Goal: Task Accomplishment & Management: Use online tool/utility

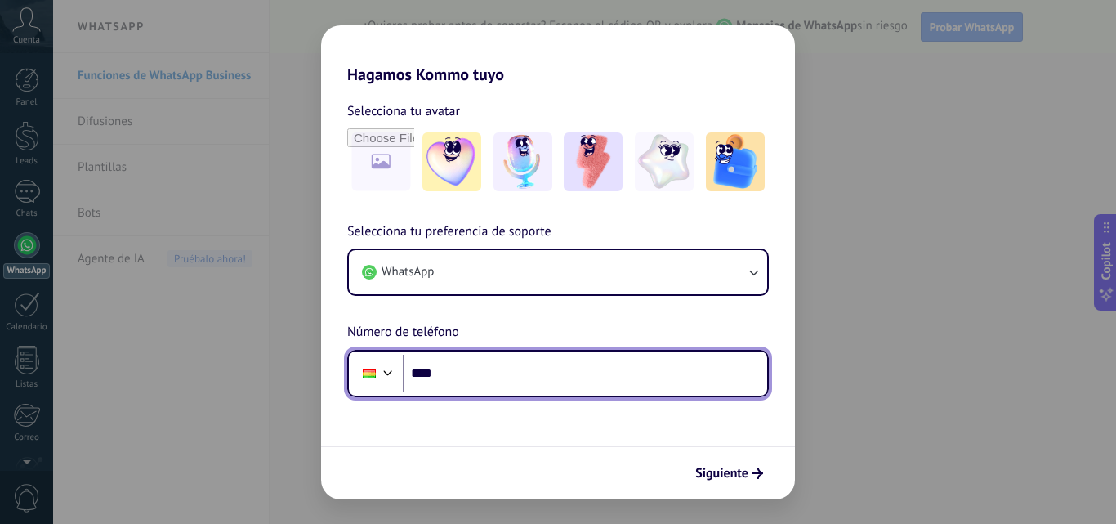
click at [602, 375] on input "****" at bounding box center [585, 374] width 364 height 38
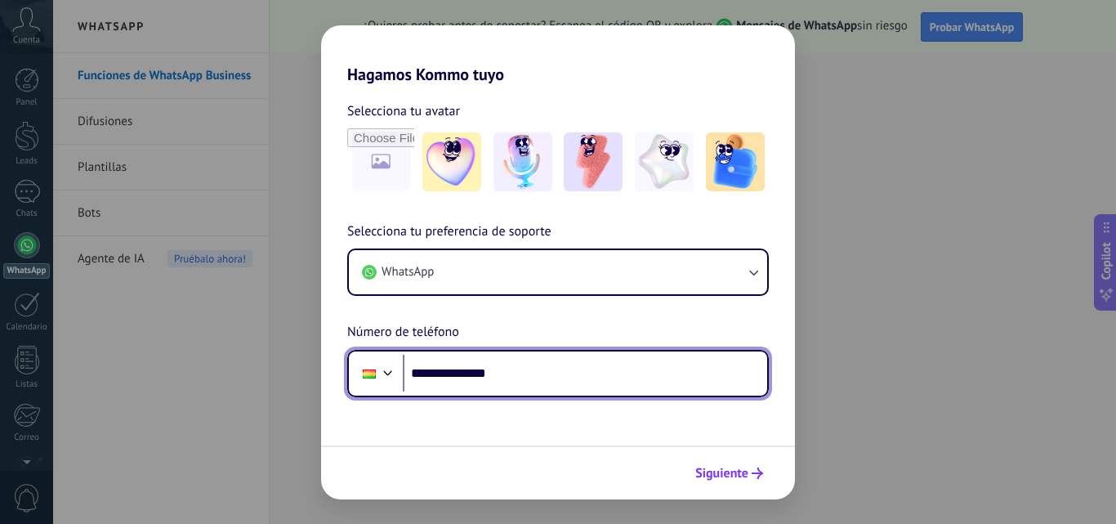
type input "**********"
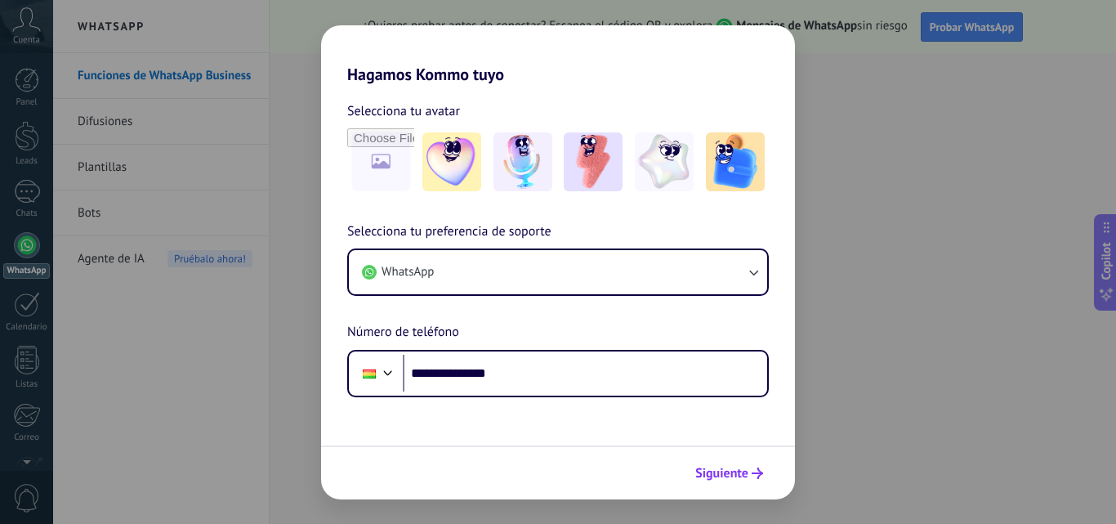
click at [700, 468] on span "Siguiente" at bounding box center [721, 472] width 53 height 11
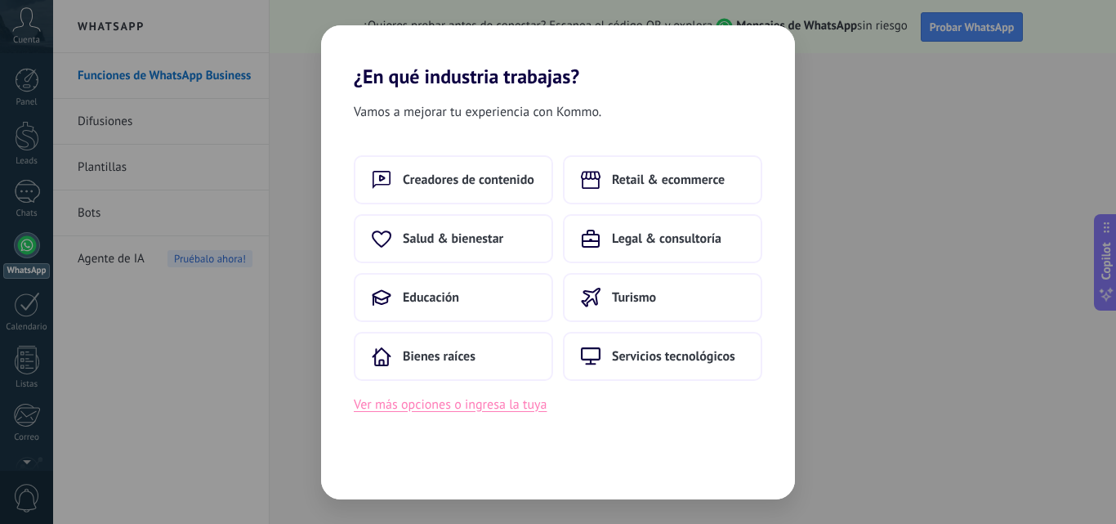
click at [509, 410] on button "Ver más opciones o ingresa la tuya" at bounding box center [450, 404] width 193 height 21
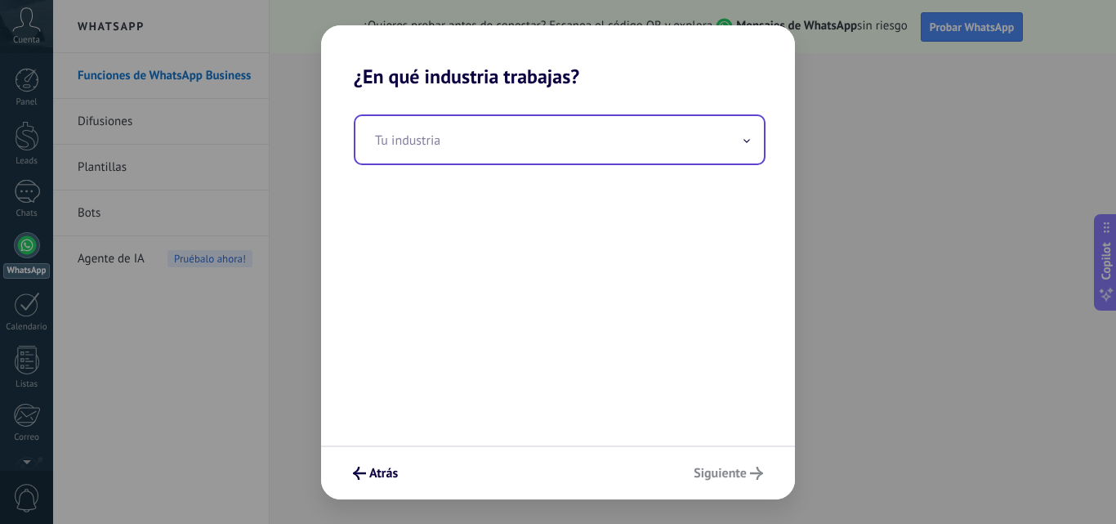
click at [554, 152] on input "text" at bounding box center [559, 139] width 409 height 47
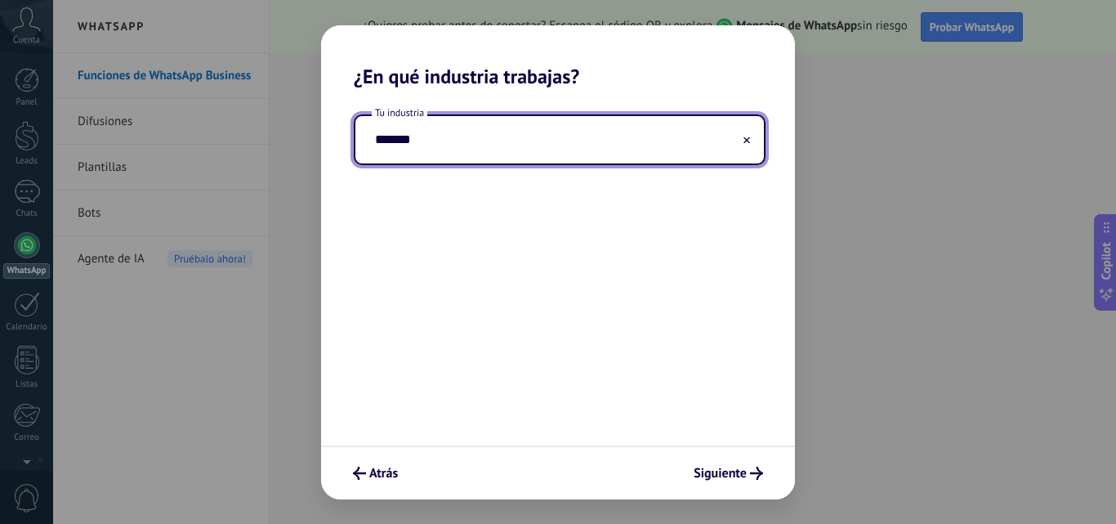
type input "*******"
click at [748, 136] on icon at bounding box center [746, 139] width 7 height 7
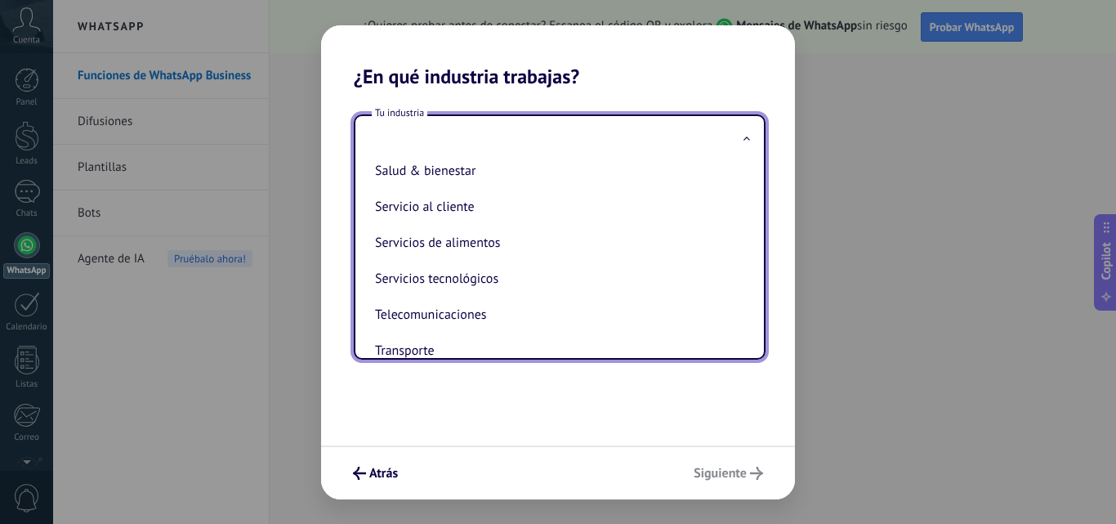
scroll to position [409, 0]
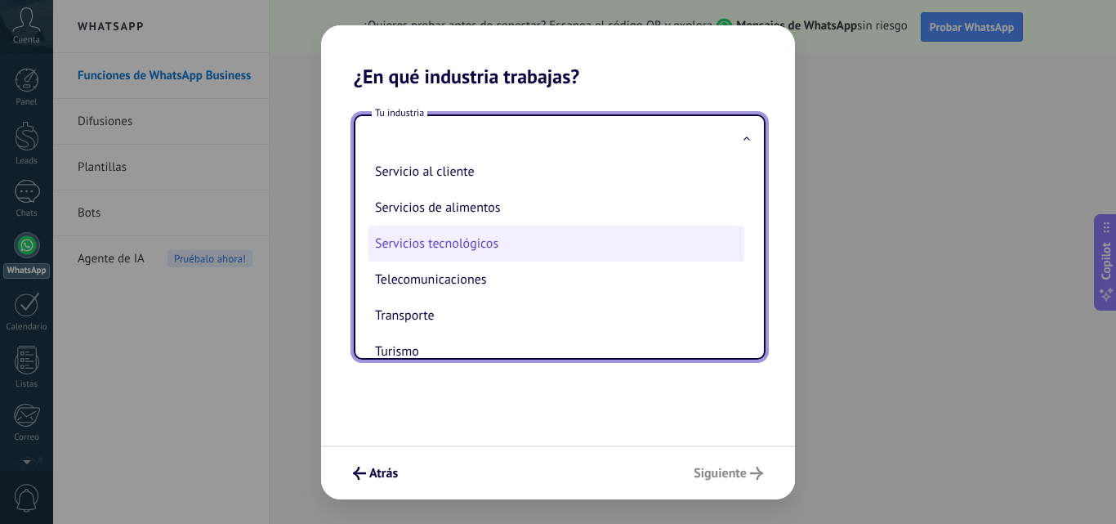
click at [547, 240] on li "Servicios tecnológicos" at bounding box center [556, 243] width 376 height 36
type input "**********"
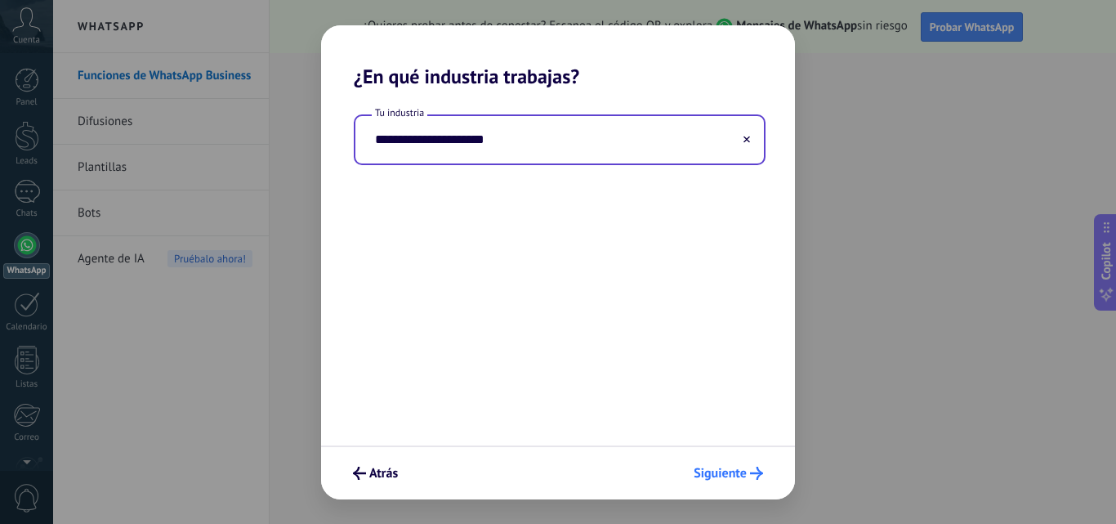
click at [716, 462] on button "Siguiente" at bounding box center [728, 473] width 84 height 28
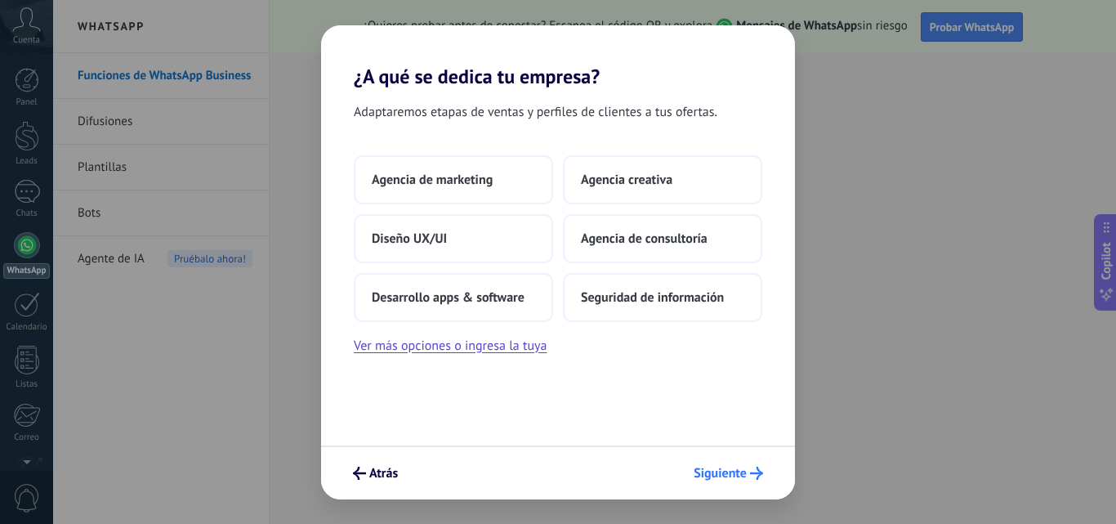
click at [739, 468] on span "Siguiente" at bounding box center [720, 472] width 53 height 11
click at [678, 244] on span "Agencia de consultoría" at bounding box center [644, 238] width 127 height 16
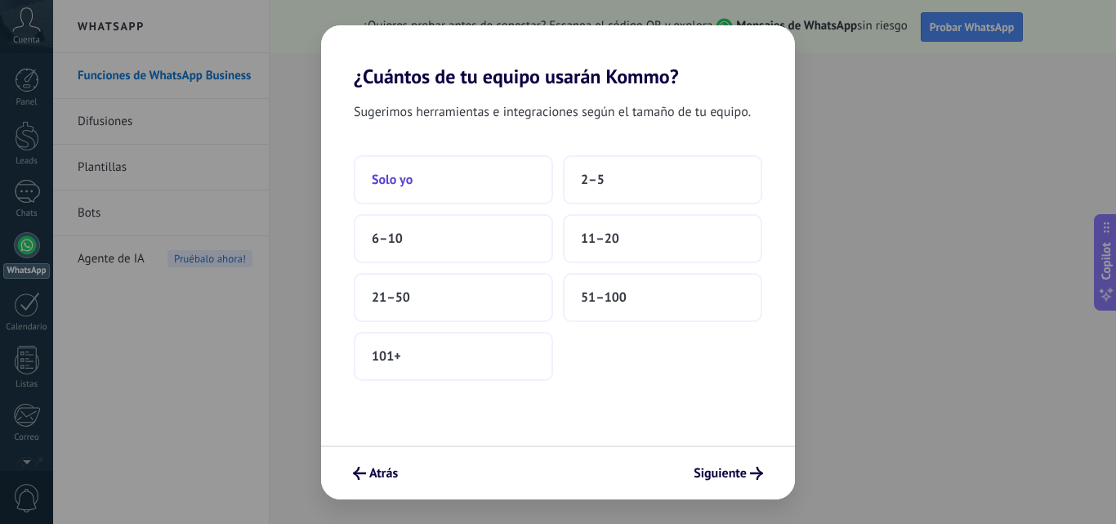
click at [444, 189] on button "Solo yo" at bounding box center [453, 179] width 199 height 49
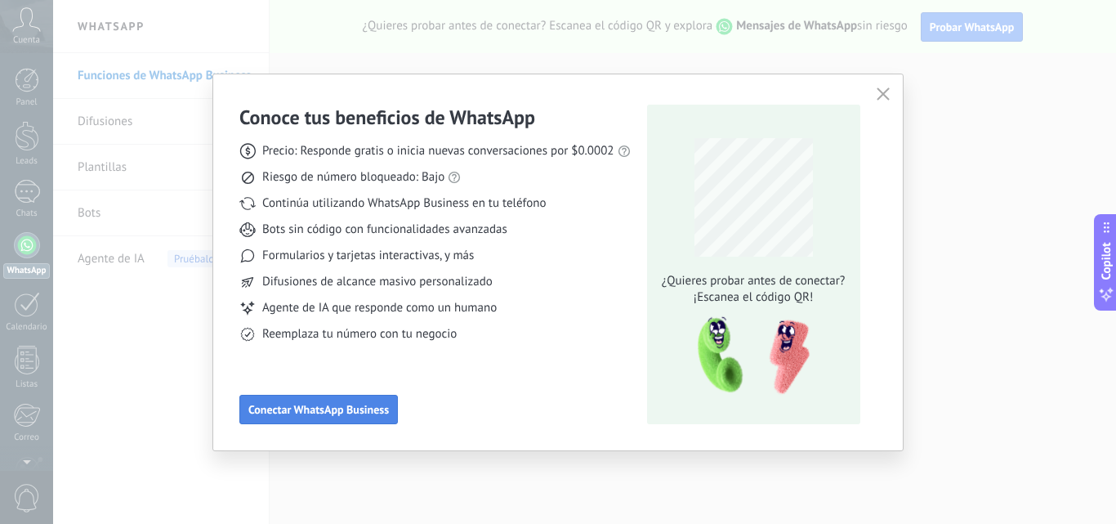
click at [368, 405] on span "Conectar WhatsApp Business" at bounding box center [318, 409] width 141 height 11
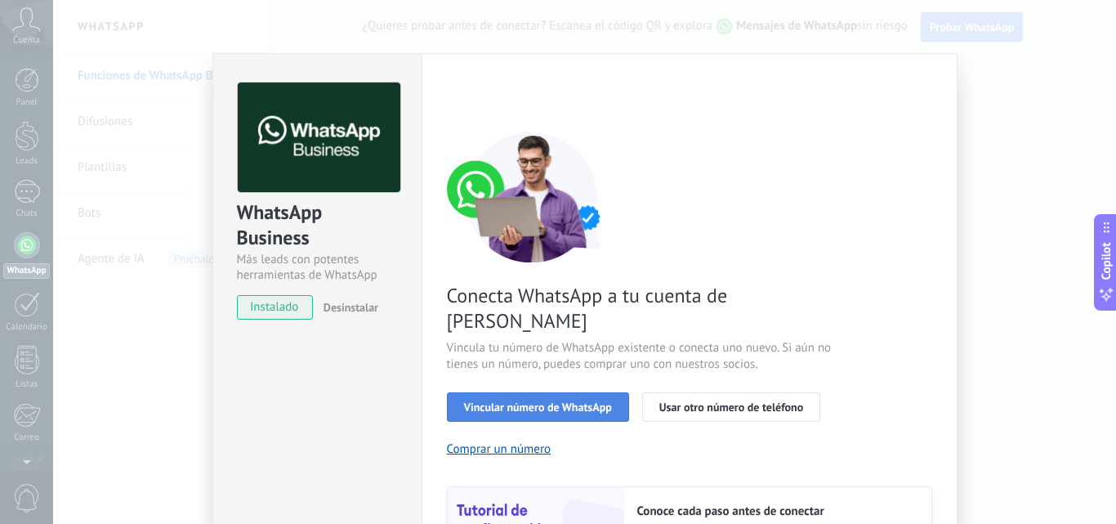
click at [559, 401] on span "Vincular número de WhatsApp" at bounding box center [538, 406] width 148 height 11
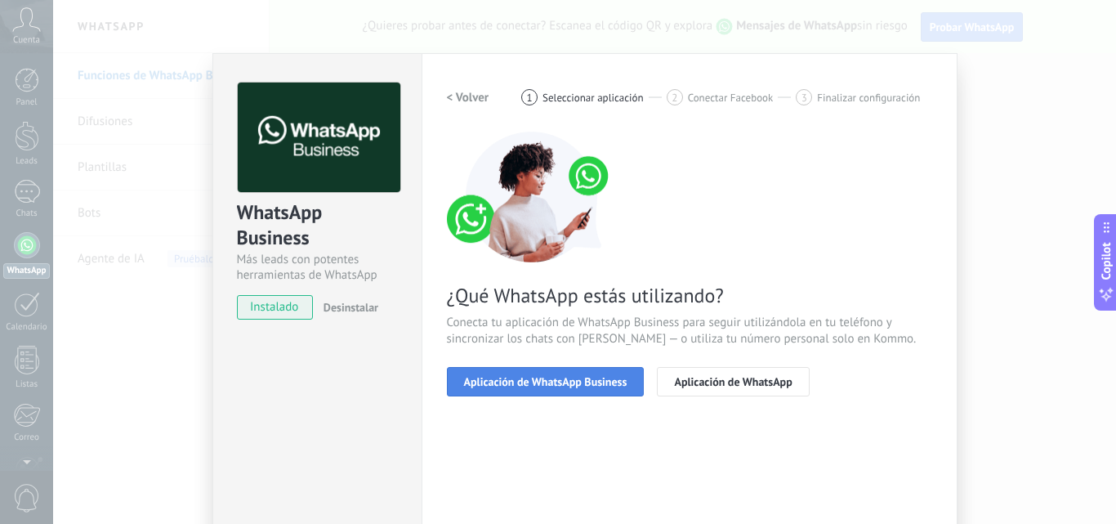
click at [560, 385] on span "Aplicación de WhatsApp Business" at bounding box center [545, 381] width 163 height 11
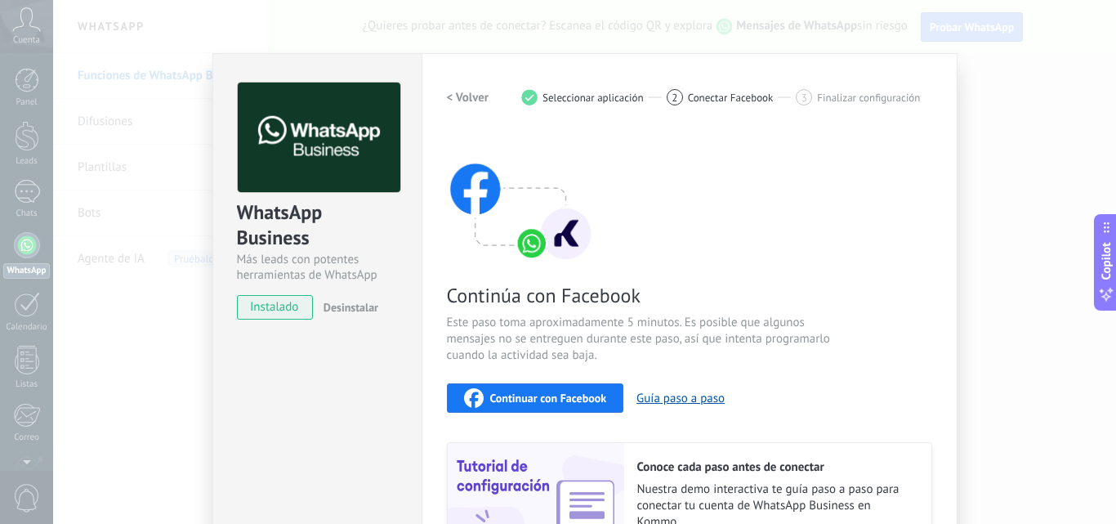
click at [560, 385] on button "Continuar con Facebook" at bounding box center [535, 397] width 177 height 29
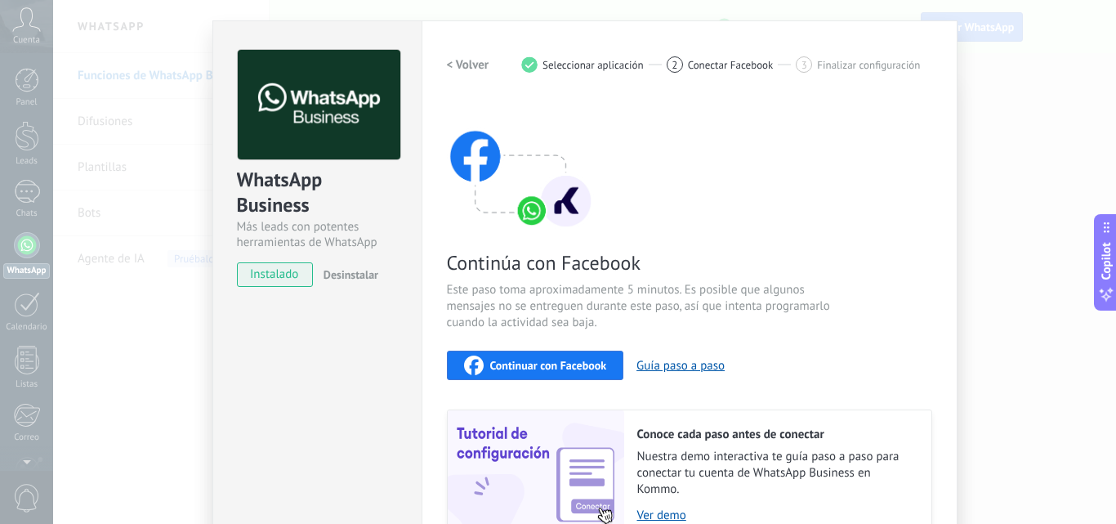
scroll to position [0, 0]
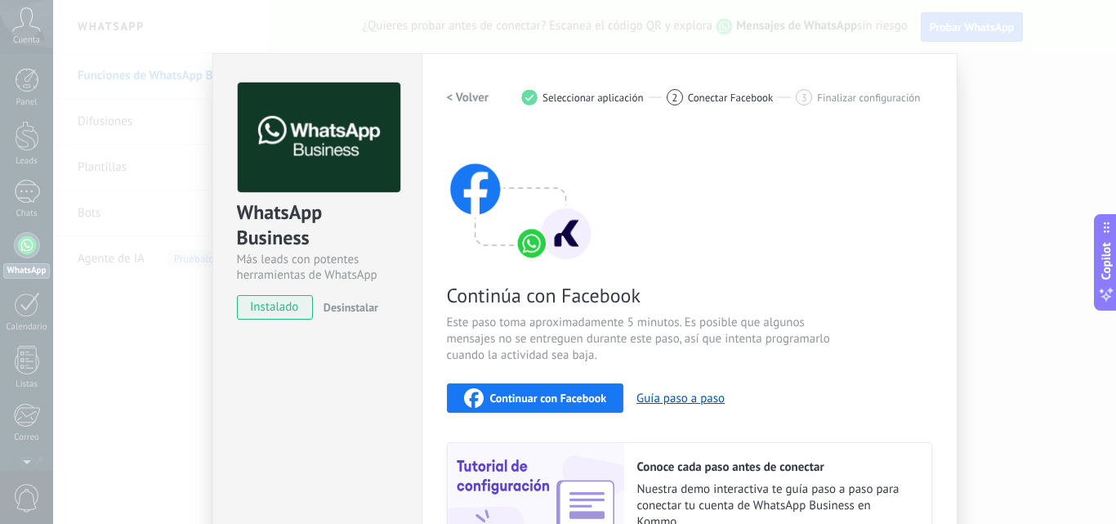
click at [468, 87] on button "< Volver" at bounding box center [468, 97] width 42 height 29
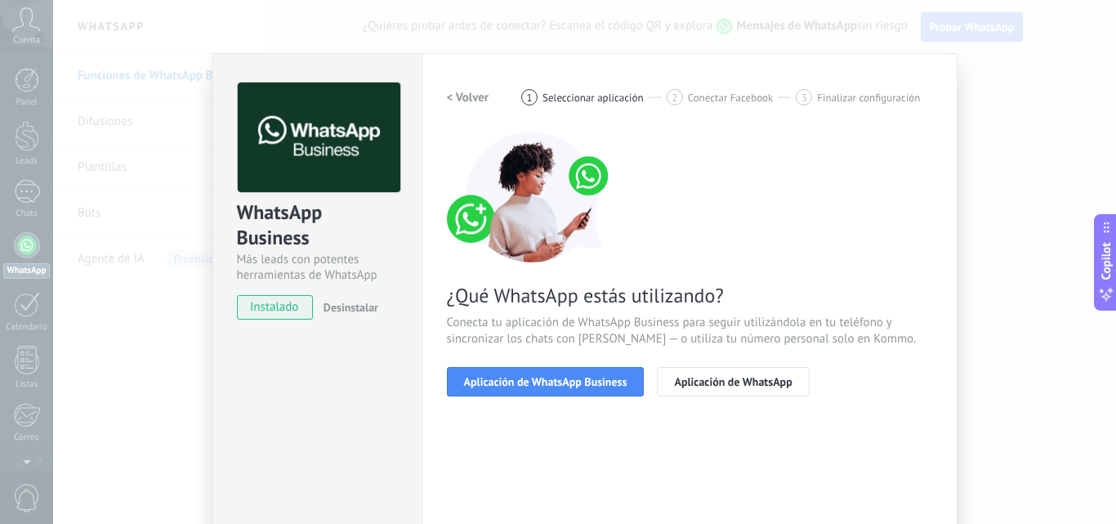
click at [468, 87] on button "< Volver" at bounding box center [468, 97] width 42 height 29
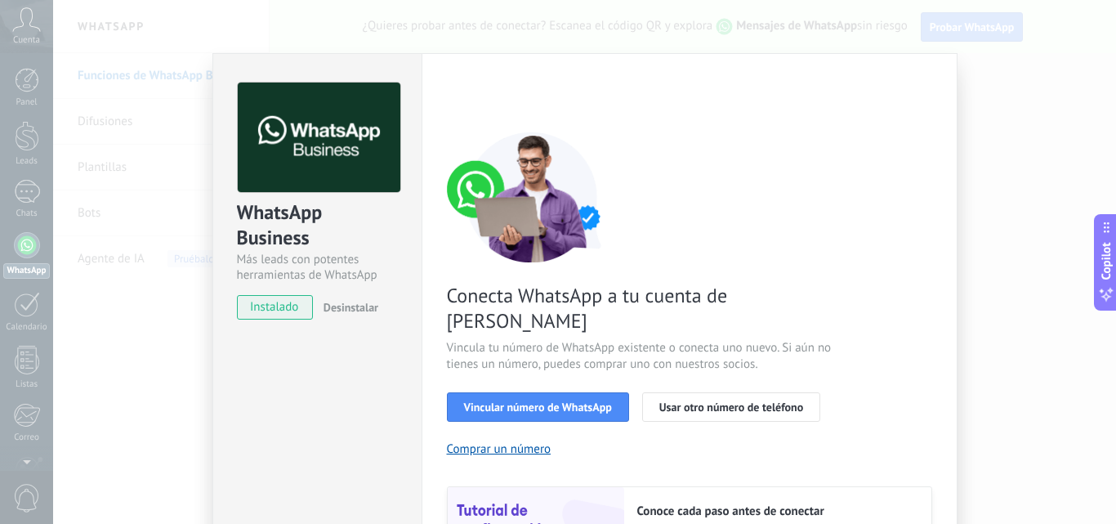
scroll to position [82, 0]
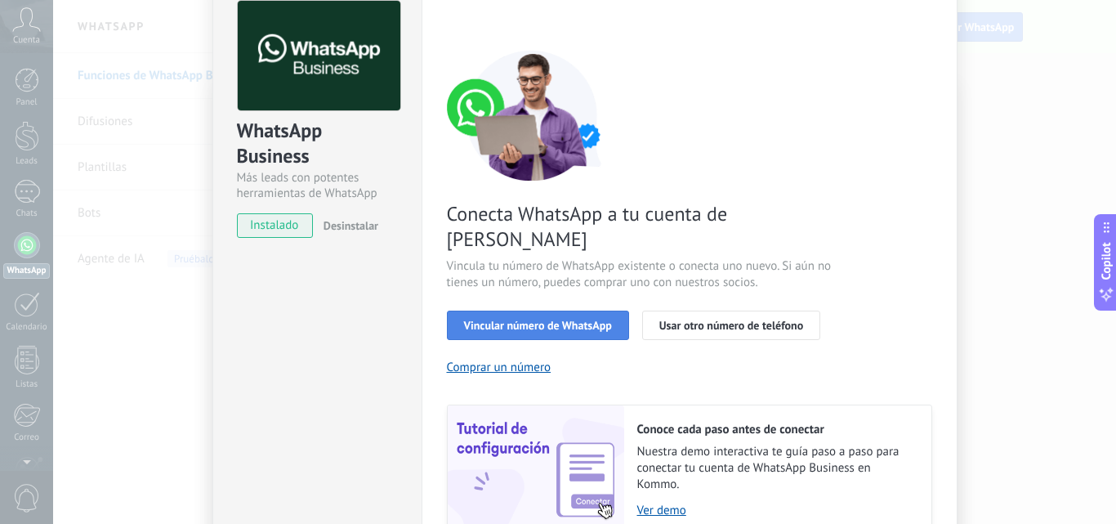
click at [570, 310] on button "Vincular número de WhatsApp" at bounding box center [538, 324] width 182 height 29
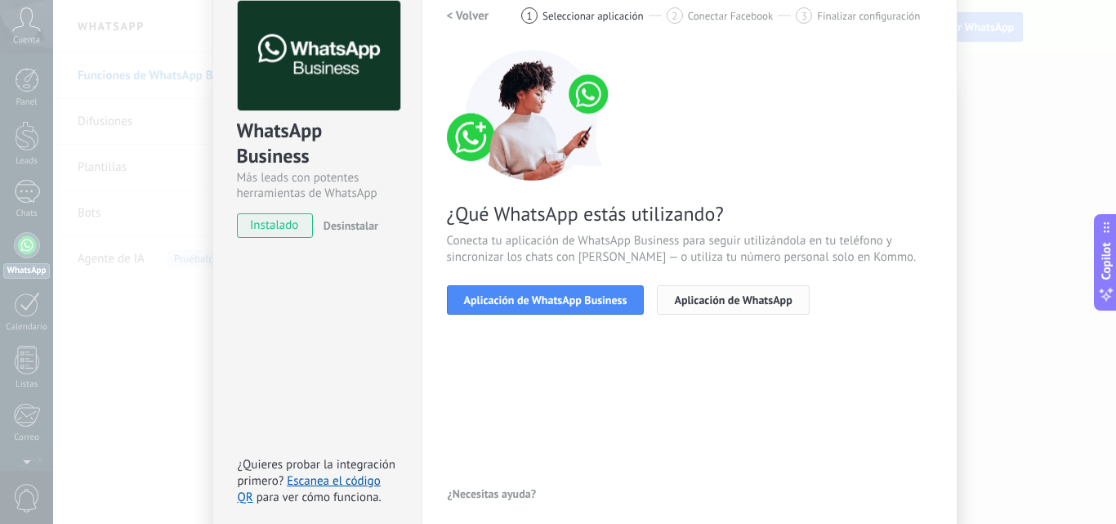
click at [734, 306] on button "Aplicación de WhatsApp" at bounding box center [733, 299] width 152 height 29
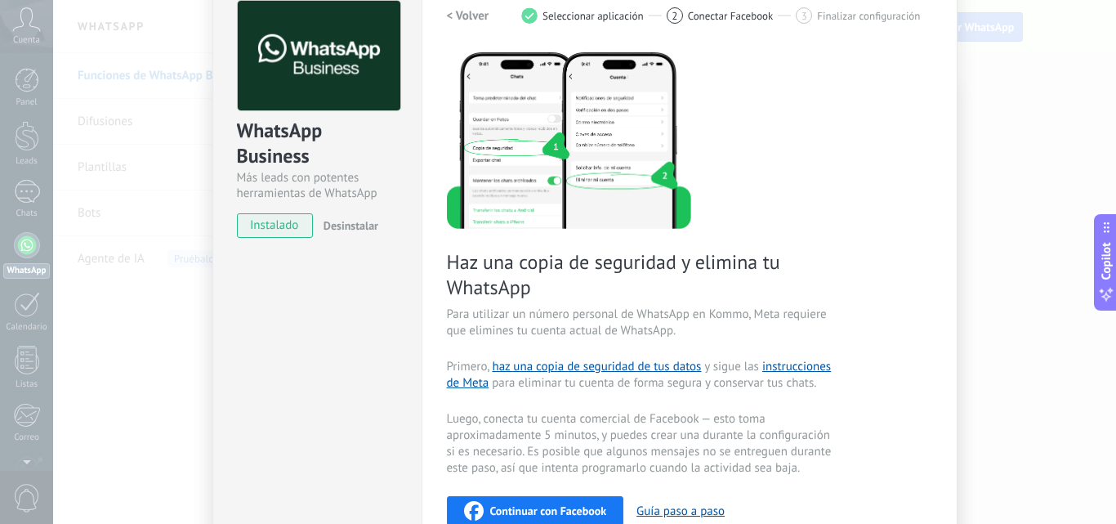
click at [449, 16] on h2 "< Volver" at bounding box center [468, 16] width 42 height 16
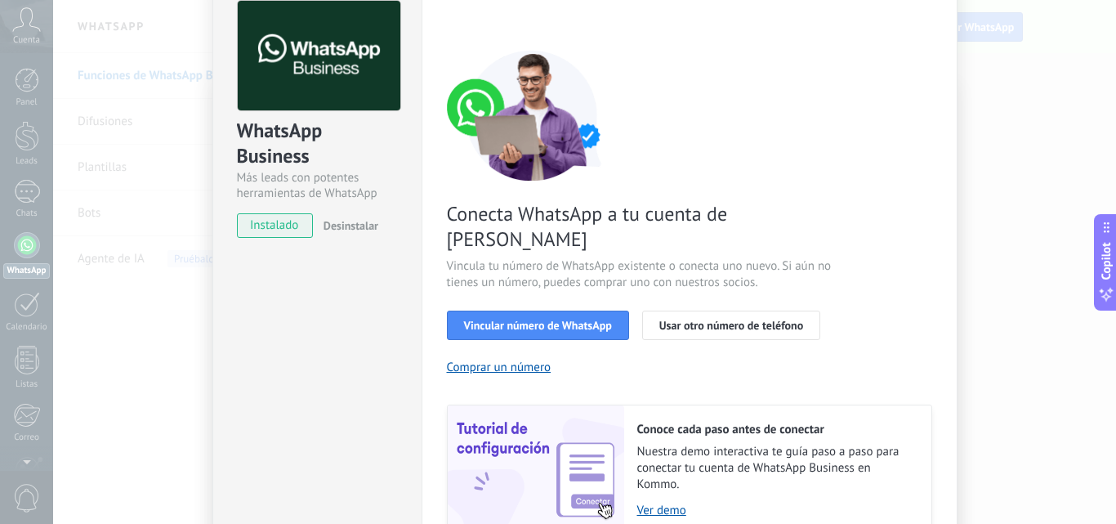
click at [271, 225] on span "instalado" at bounding box center [275, 225] width 74 height 25
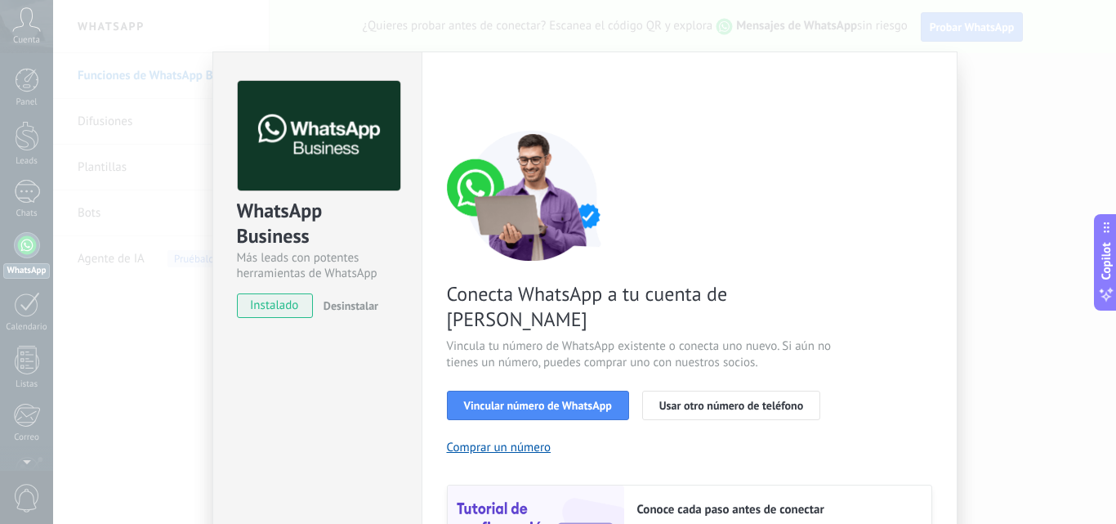
scroll to position [0, 0]
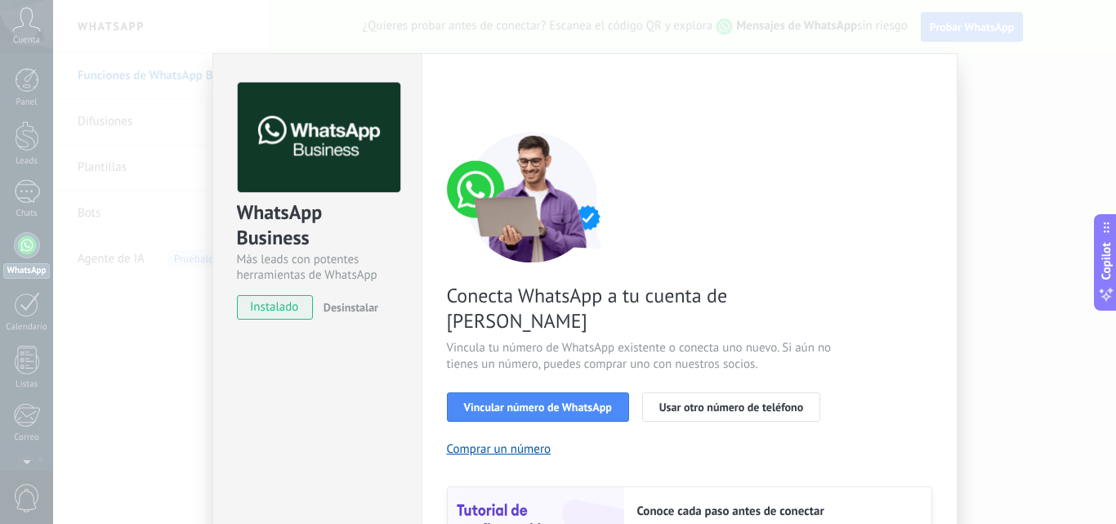
drag, startPoint x: 295, startPoint y: 298, endPoint x: 287, endPoint y: 297, distance: 8.2
click at [292, 297] on span "instalado" at bounding box center [275, 307] width 74 height 25
click at [287, 297] on span "instalado" at bounding box center [275, 307] width 74 height 25
click at [987, 144] on div "WhatsApp Business Más leads con potentes herramientas de WhatsApp instalado Des…" at bounding box center [584, 262] width 1063 height 524
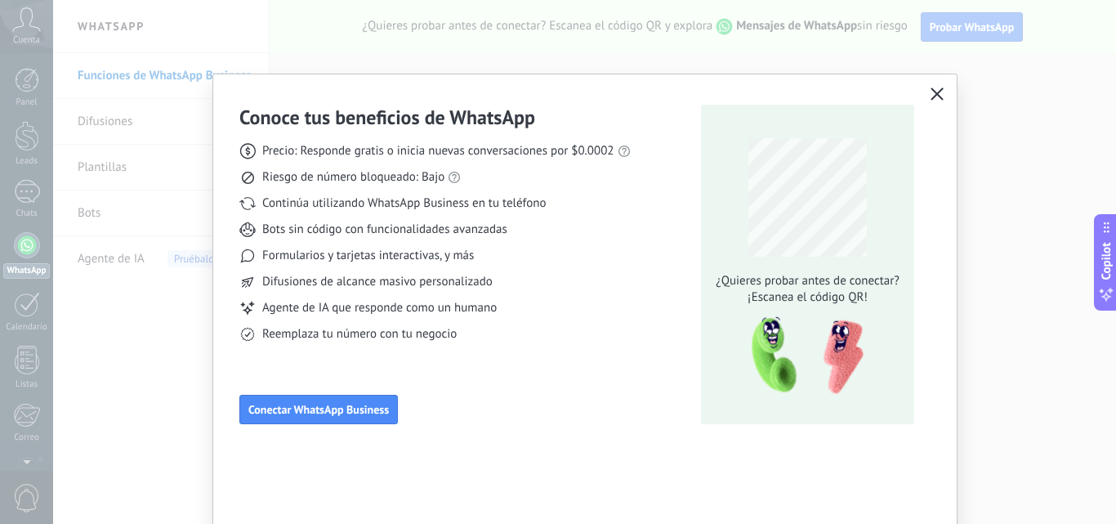
click at [994, 143] on div "Conoce tus beneficios de WhatsApp Precio: Responde gratis o inicia nuevas conve…" at bounding box center [558, 262] width 1116 height 524
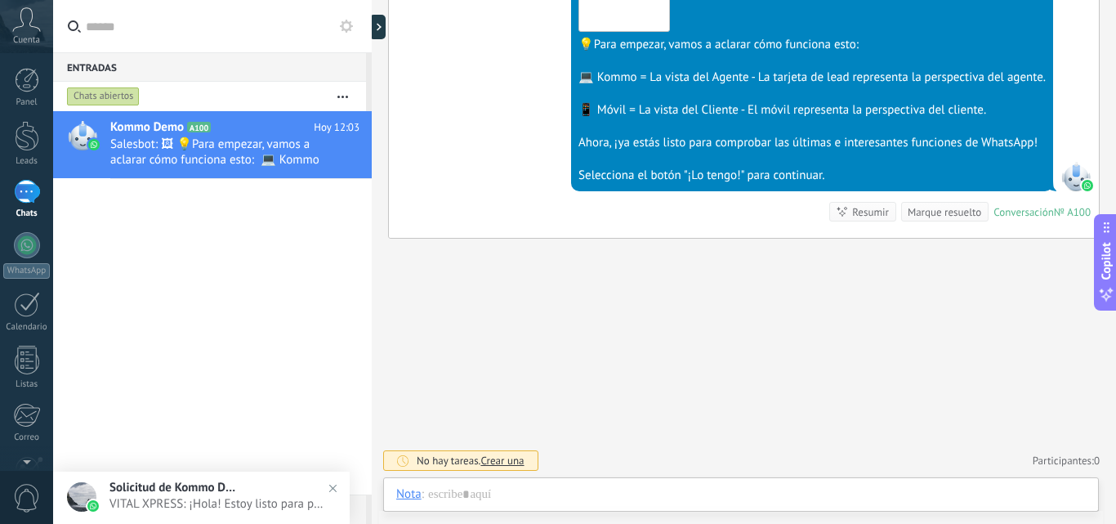
scroll to position [575, 0]
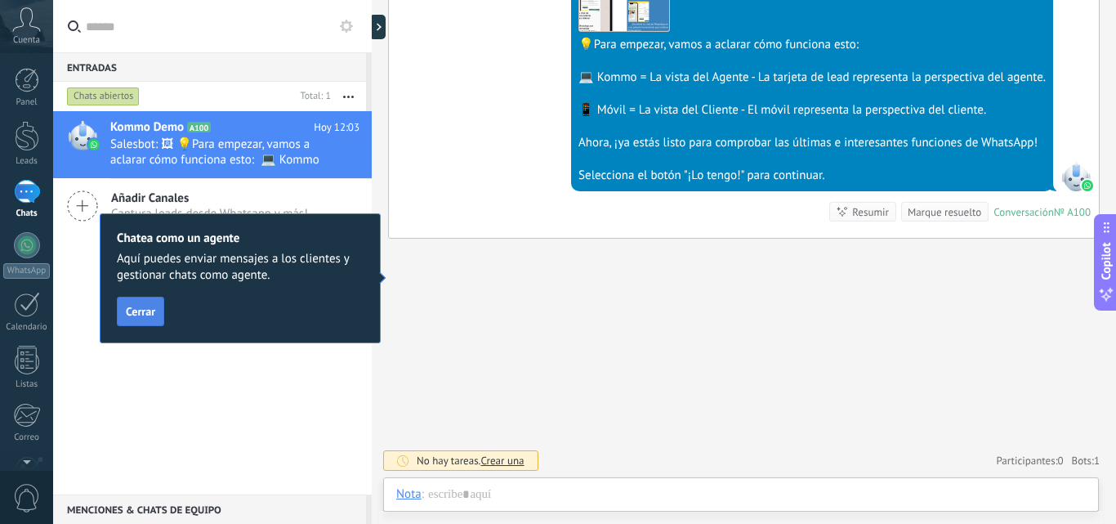
click at [131, 306] on span "Cerrar" at bounding box center [140, 311] width 29 height 11
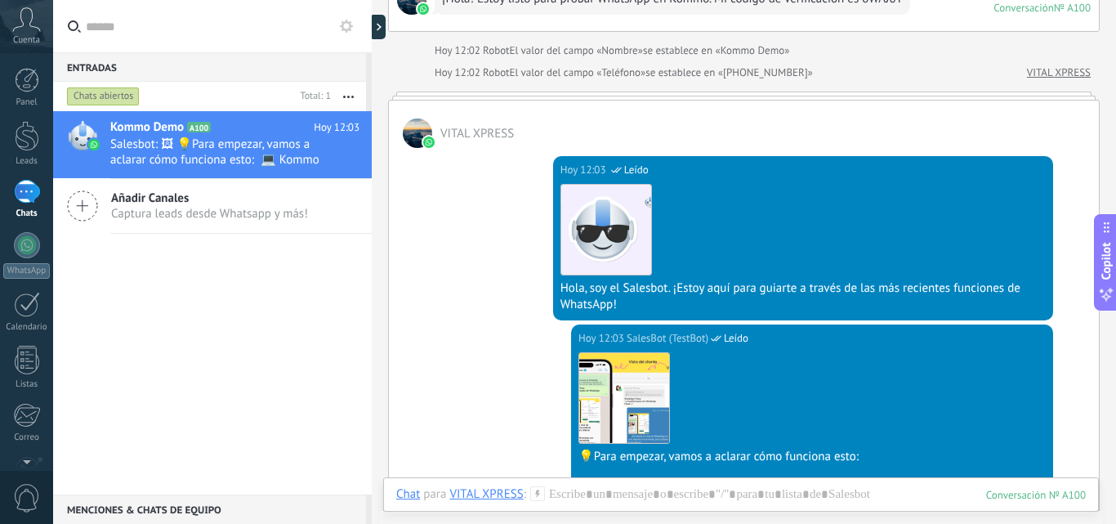
scroll to position [0, 0]
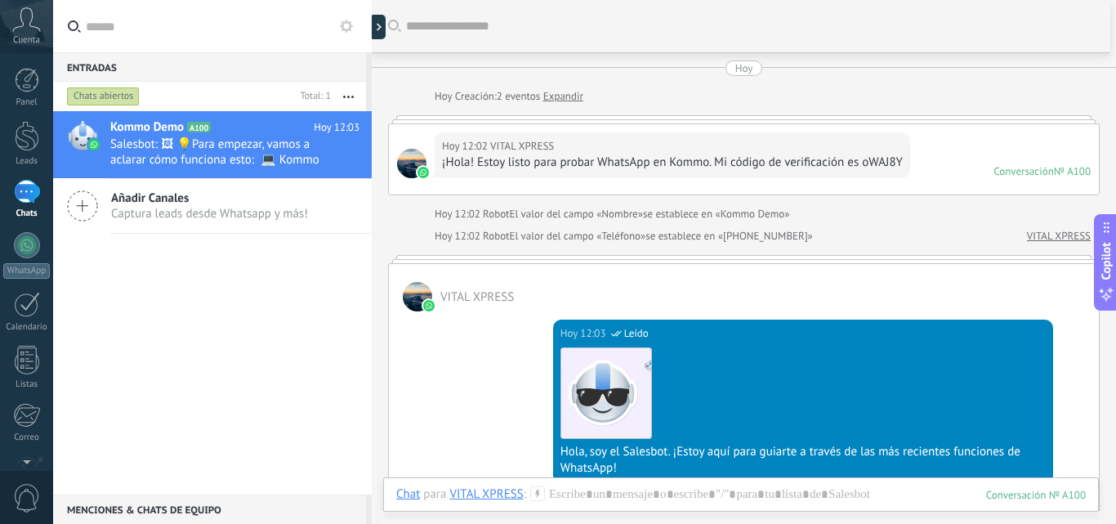
click at [14, 25] on icon at bounding box center [26, 19] width 29 height 25
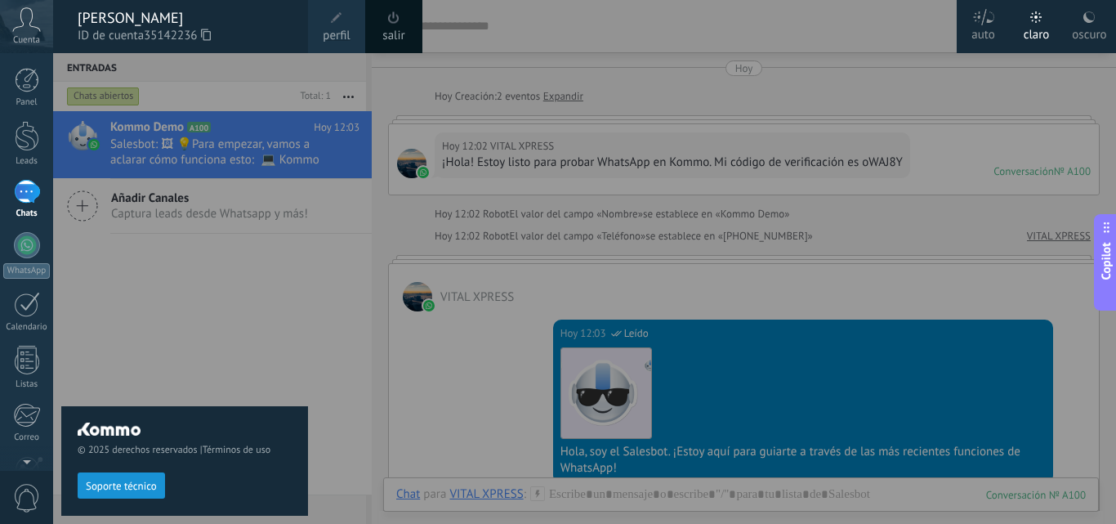
click at [408, 20] on div "salir" at bounding box center [393, 26] width 57 height 53
